Goal: Task Accomplishment & Management: Manage account settings

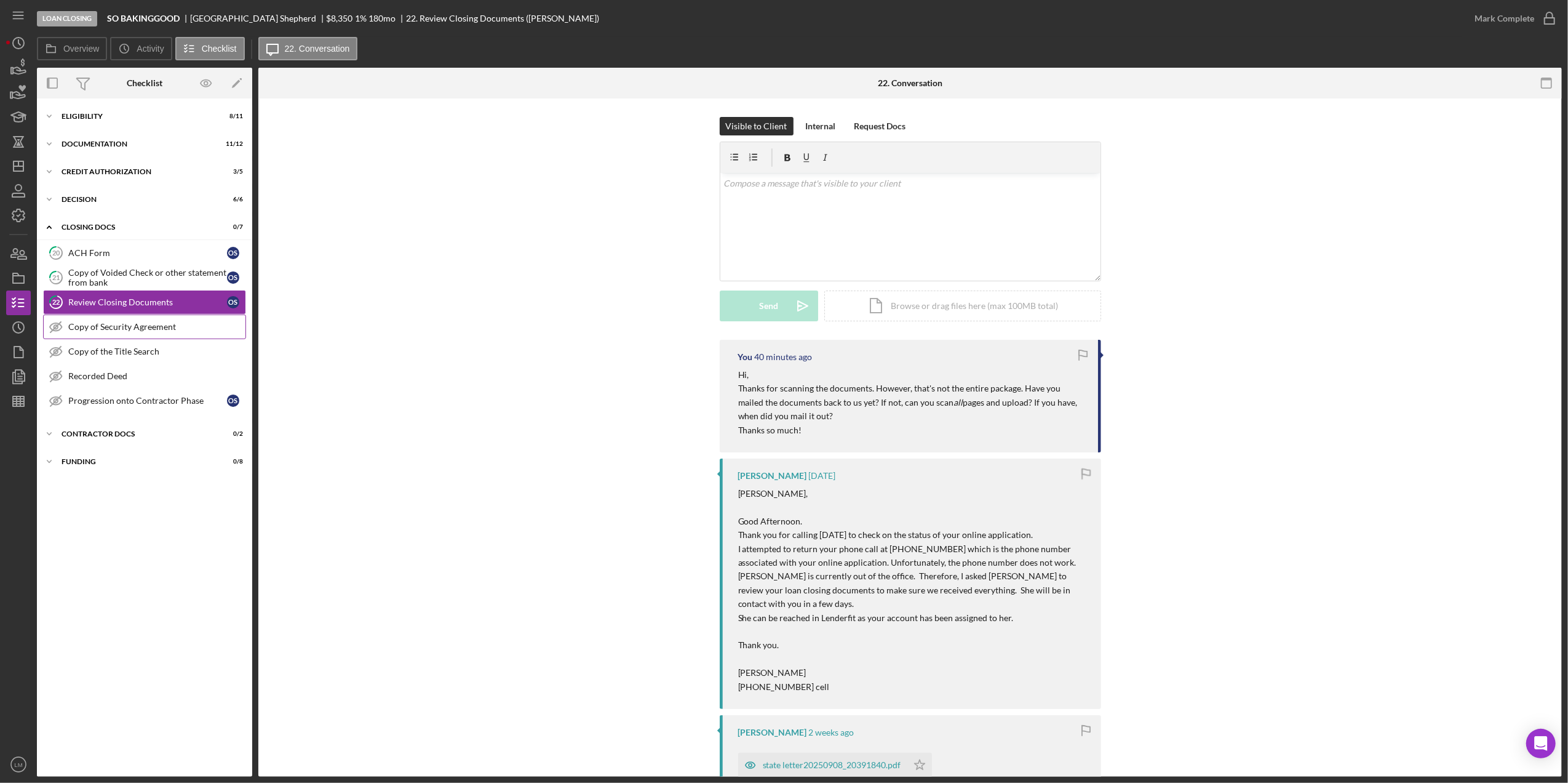
click at [170, 326] on div "Copy of Security Agreement" at bounding box center [157, 326] width 177 height 10
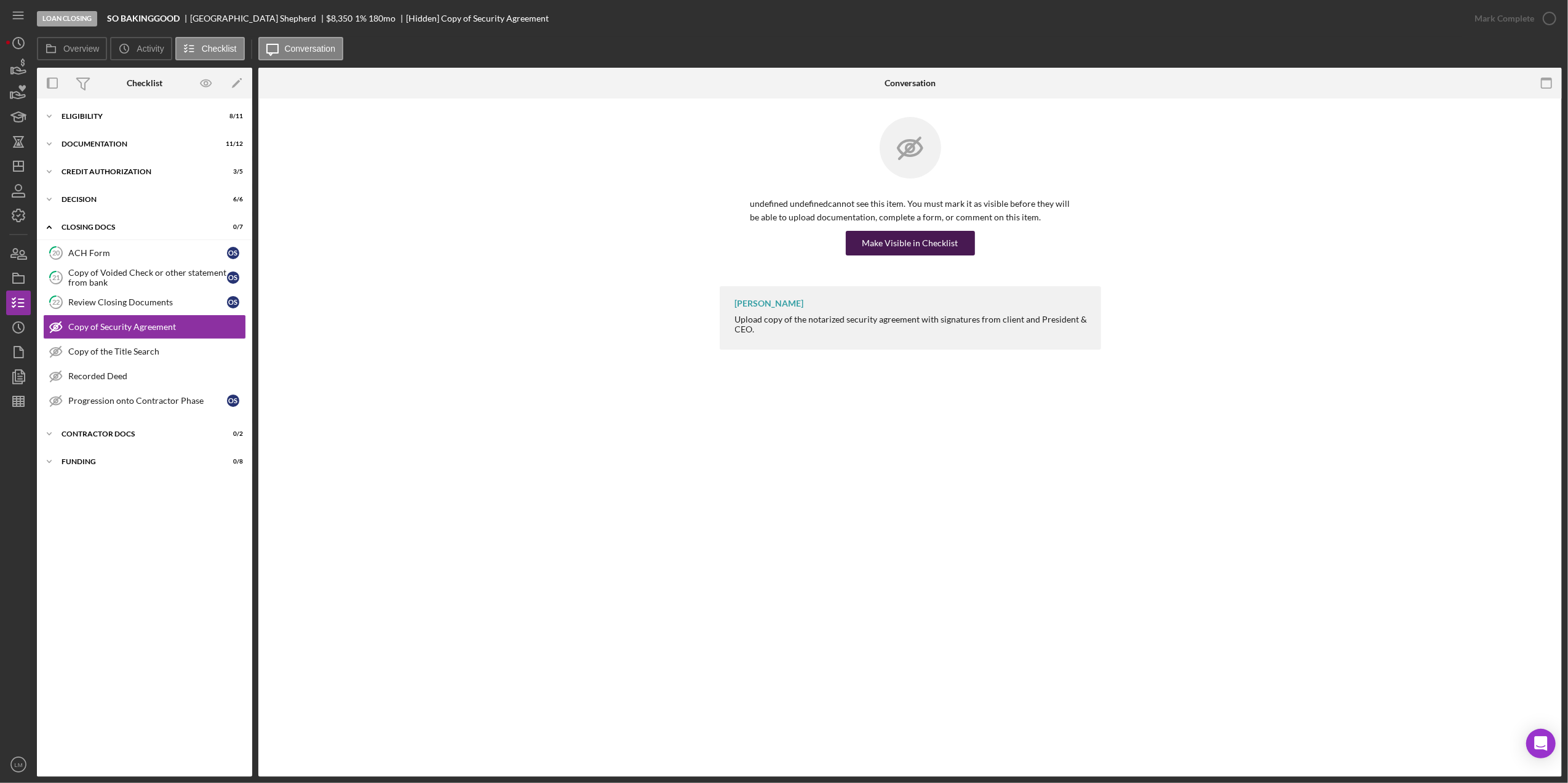
click at [908, 241] on div "Make Visible in Checklist" at bounding box center [910, 243] width 96 height 25
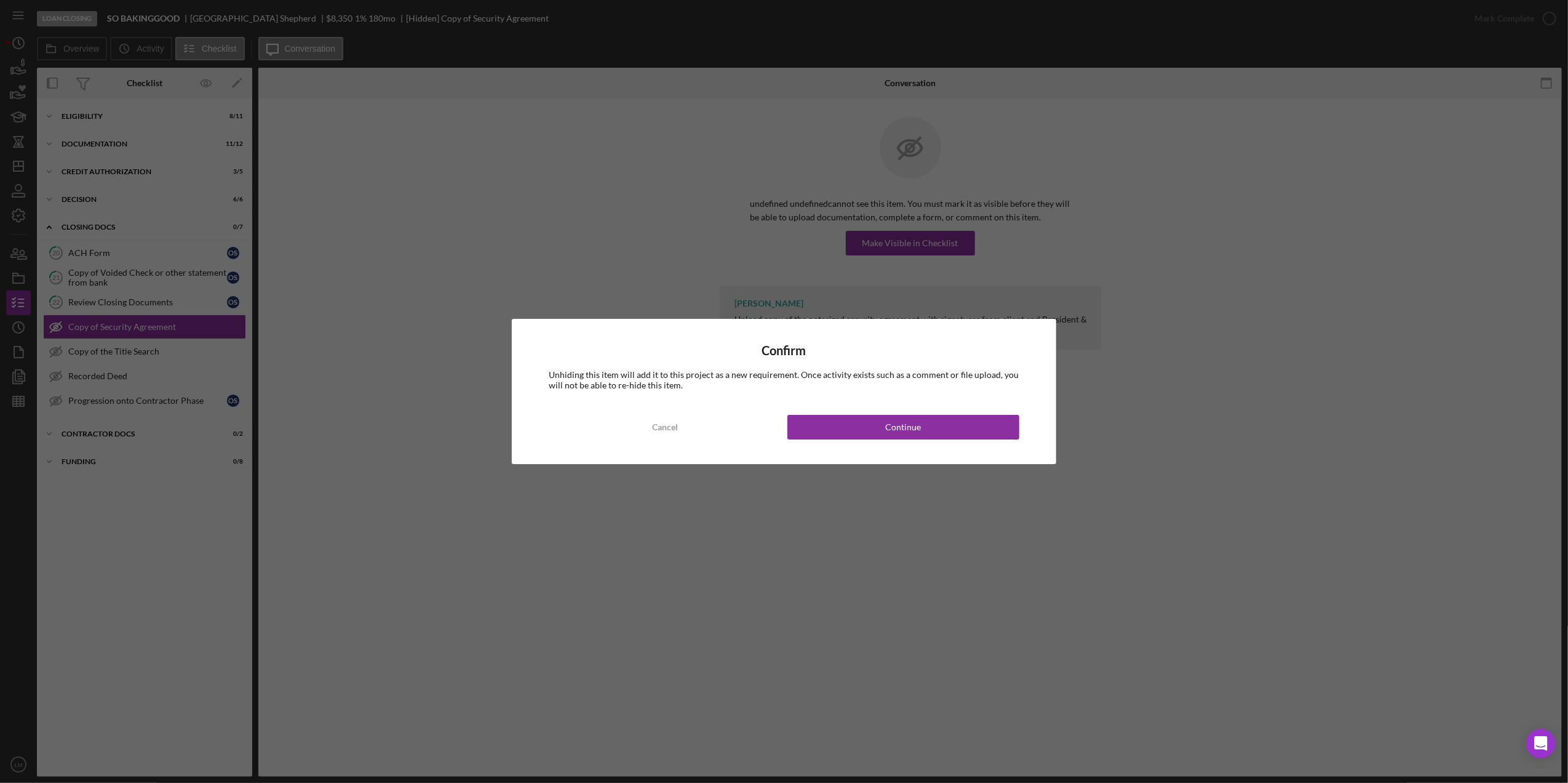
click at [906, 444] on div "Confirm Unhiding this item will add it to this project as a new requirement. On…" at bounding box center [783, 391] width 544 height 145
click at [912, 427] on div "Continue" at bounding box center [903, 427] width 36 height 25
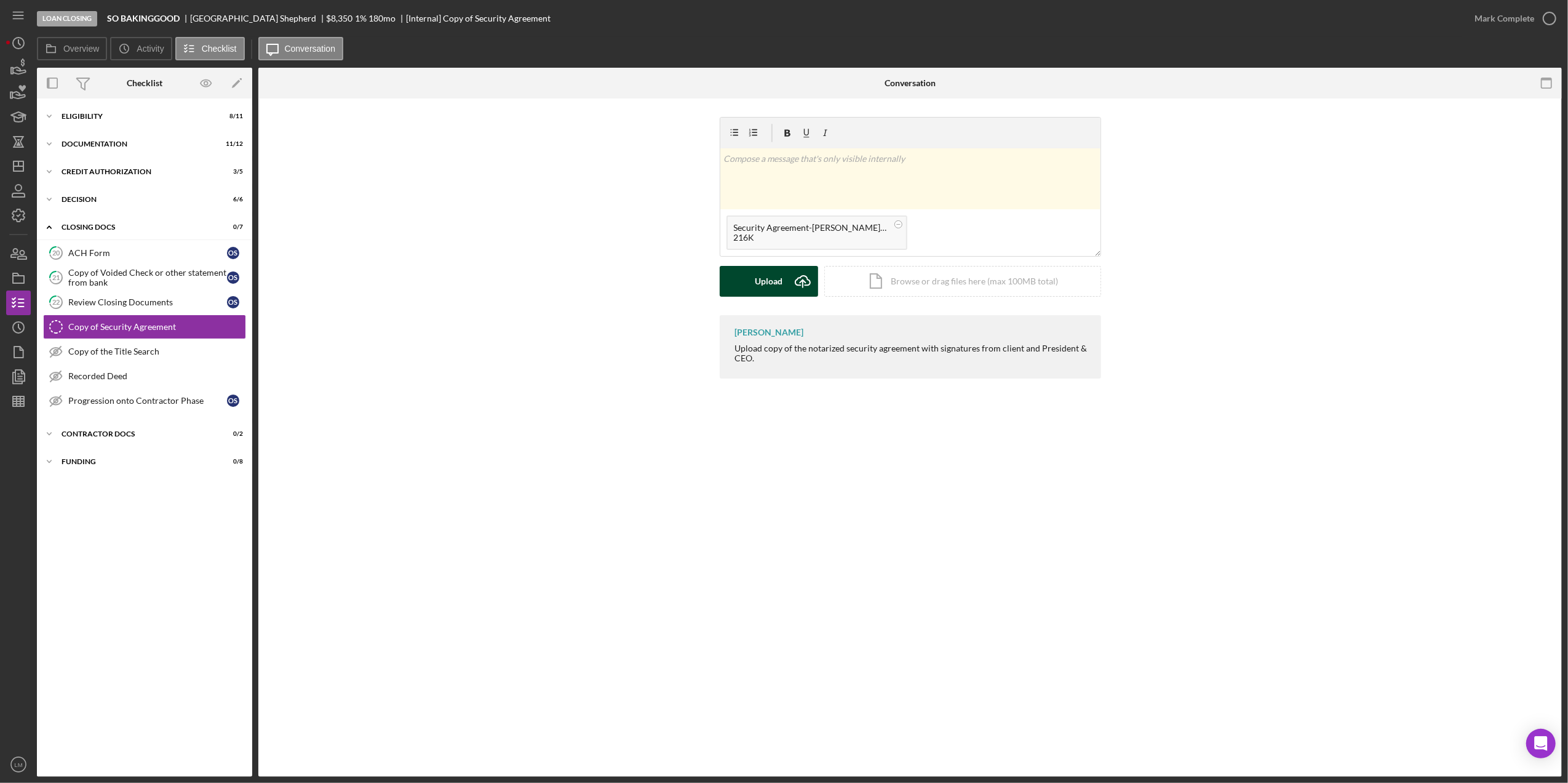
click at [785, 287] on button "Upload Icon/Upload" at bounding box center [769, 281] width 98 height 31
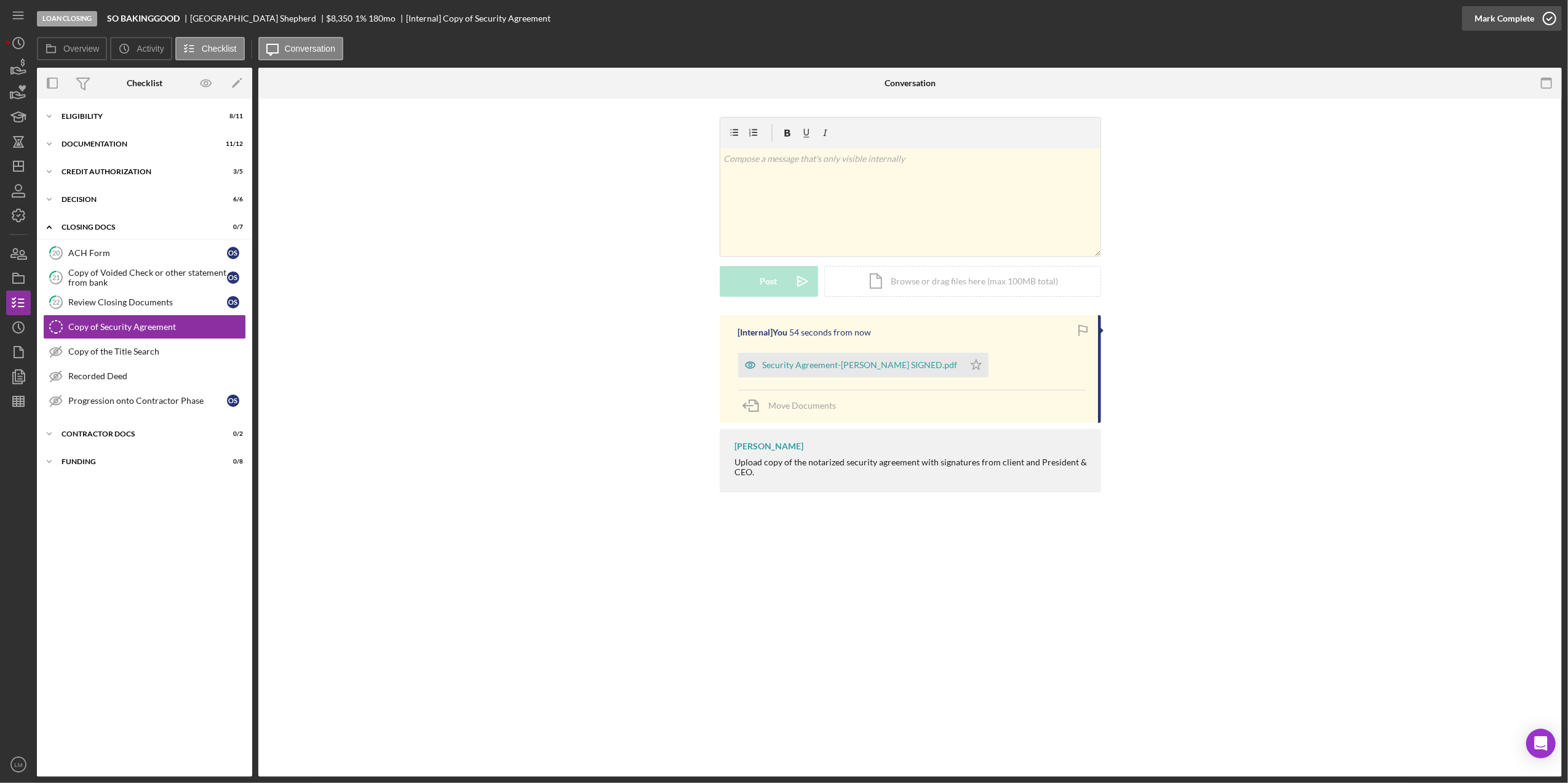
click at [1528, 16] on div "Mark Complete" at bounding box center [1505, 19] width 60 height 25
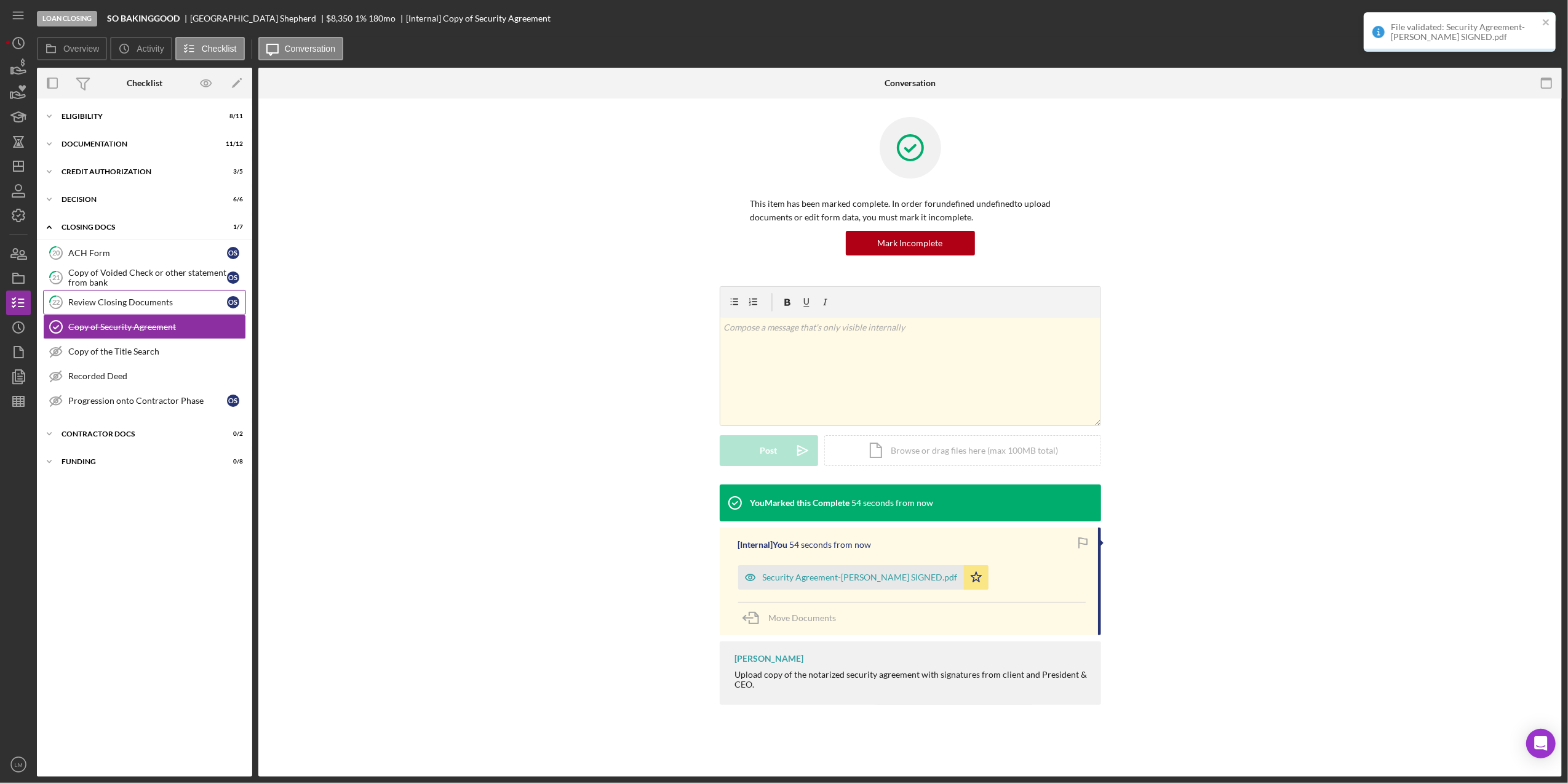
click at [207, 305] on div "Review Closing Documents" at bounding box center [147, 302] width 159 height 10
